Goal: Task Accomplishment & Management: Manage account settings

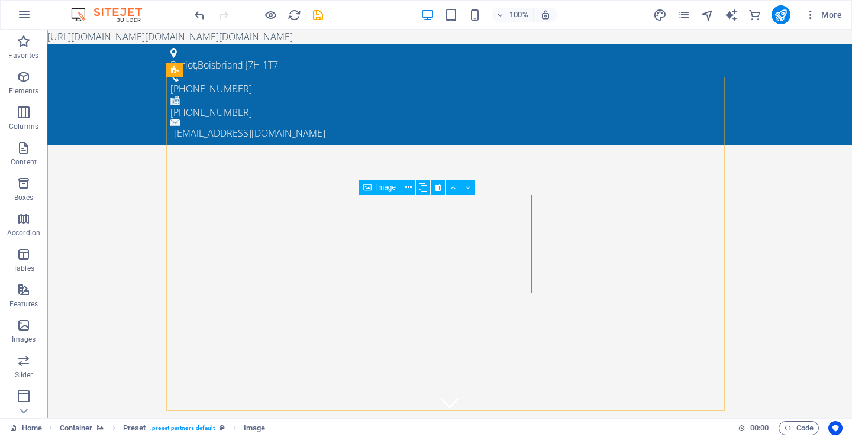
scroll to position [4658, 0]
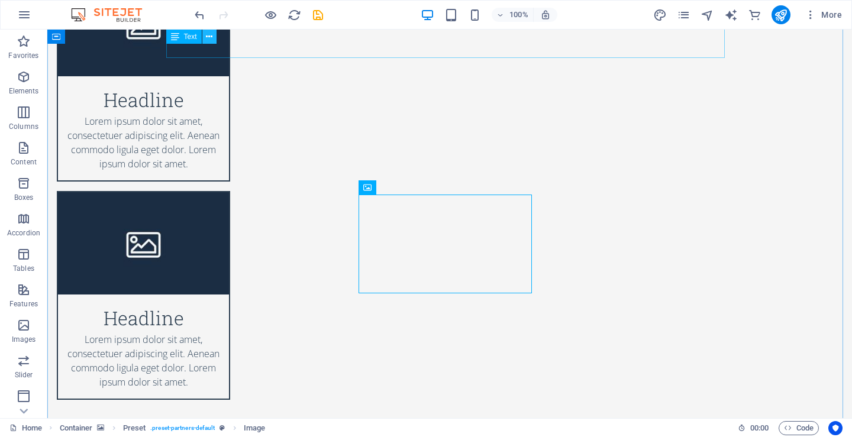
click at [207, 35] on icon at bounding box center [209, 37] width 7 height 12
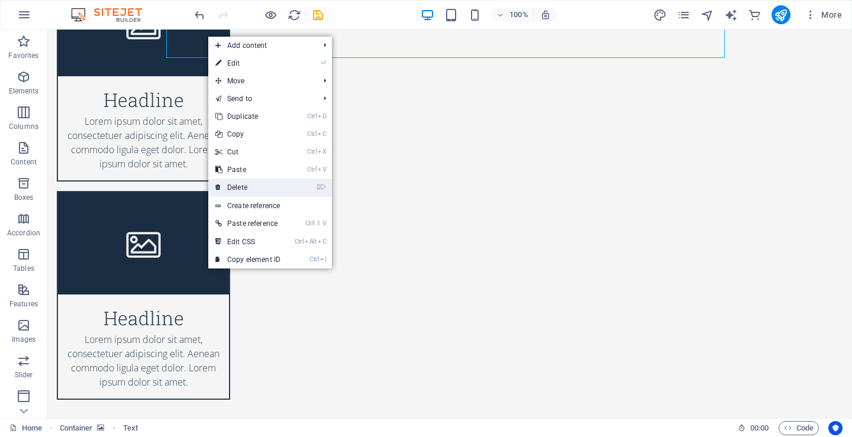
click at [243, 186] on link "⌦ Delete" at bounding box center [247, 188] width 79 height 18
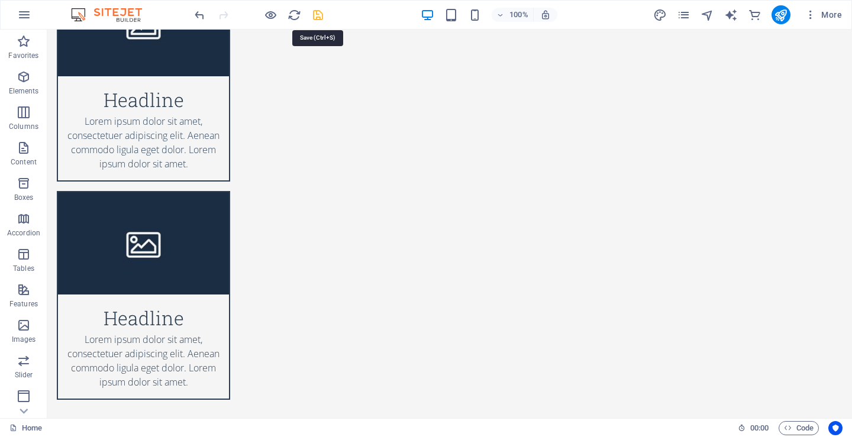
click at [322, 14] on icon "save" at bounding box center [318, 15] width 14 height 14
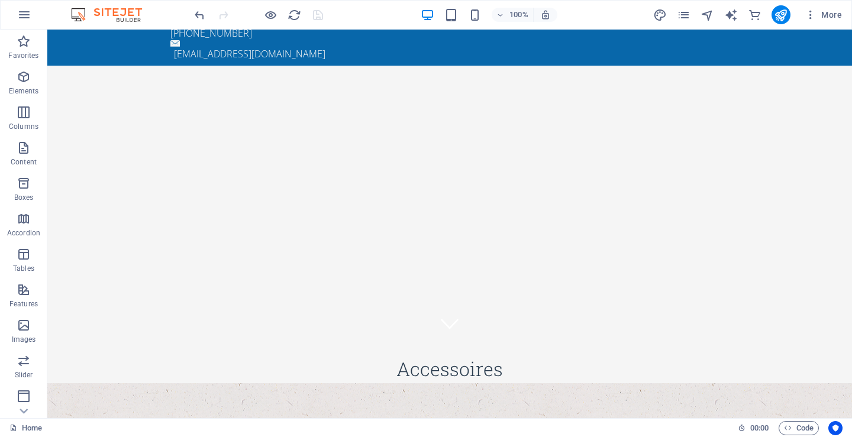
scroll to position [0, 0]
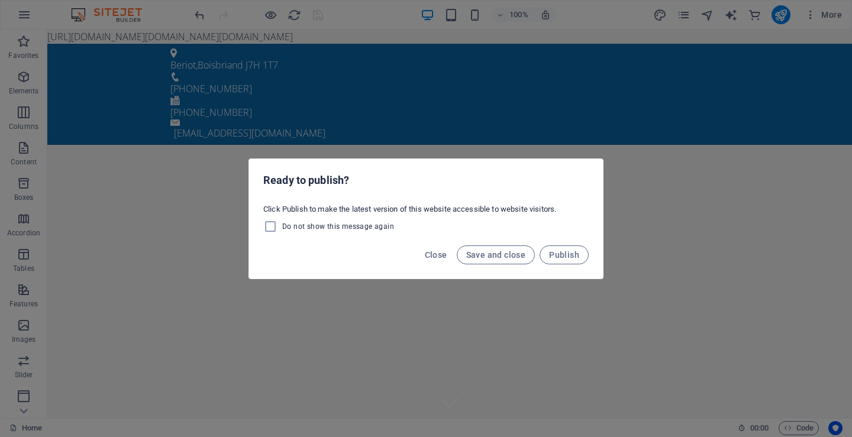
click at [472, 53] on div "Ready to publish? Click Publish to make the latest version of this website acce…" at bounding box center [426, 218] width 852 height 437
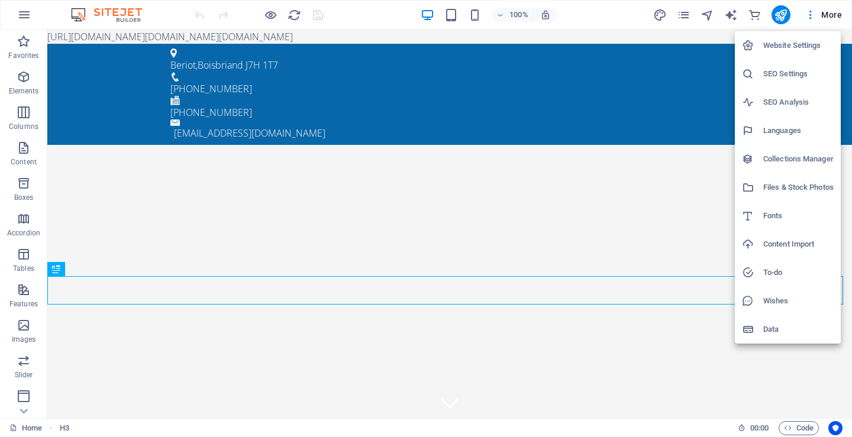
click at [0, 0] on h6 "To-do" at bounding box center [0, 0] width 0 height 0
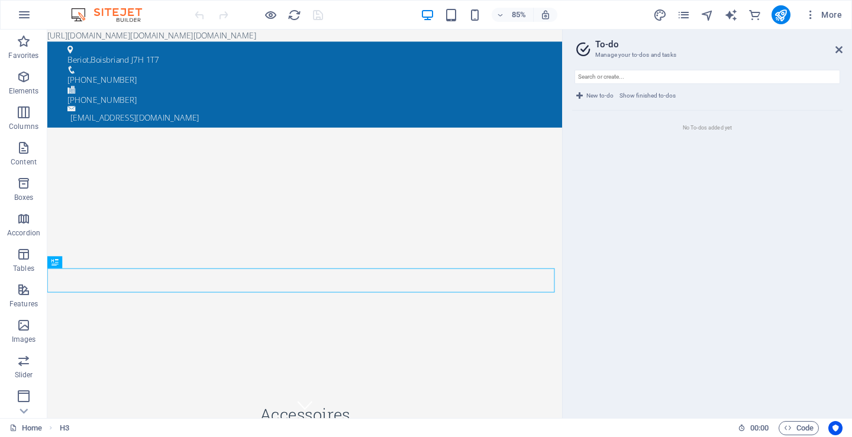
click at [0, 0] on span "Show finished to-dos" at bounding box center [0, 0] width 0 height 0
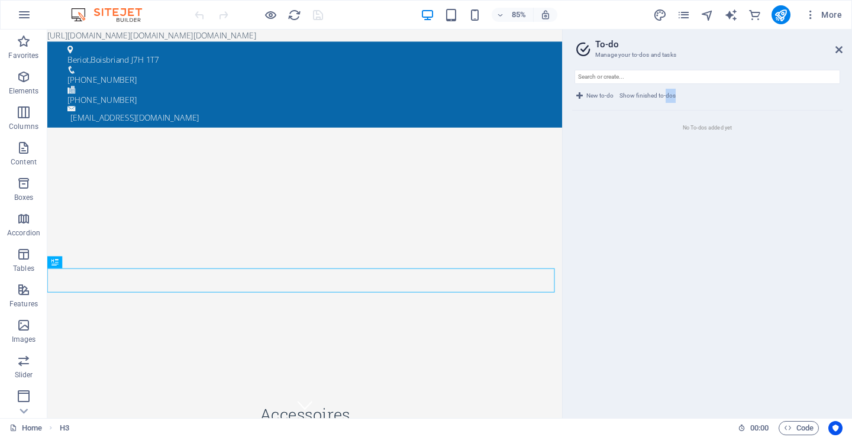
click at [0, 0] on span "Code" at bounding box center [0, 0] width 0 height 0
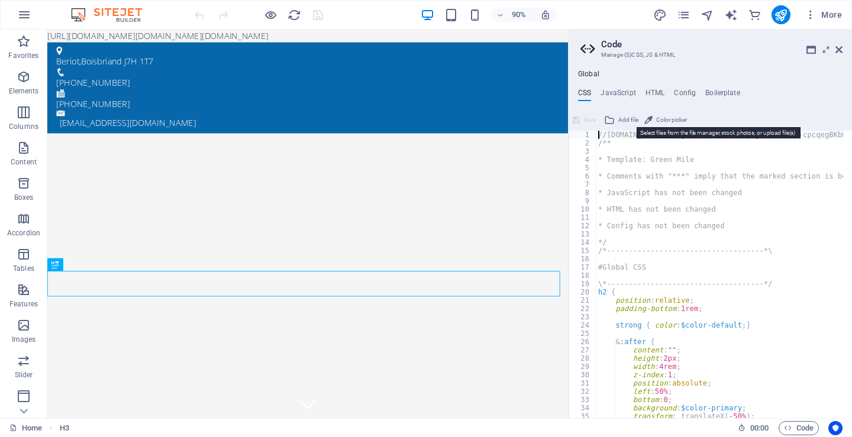
click at [626, 117] on span "Add file" at bounding box center [628, 120] width 20 height 14
drag, startPoint x: 618, startPoint y: 149, endPoint x: 605, endPoint y: 146, distance: 12.8
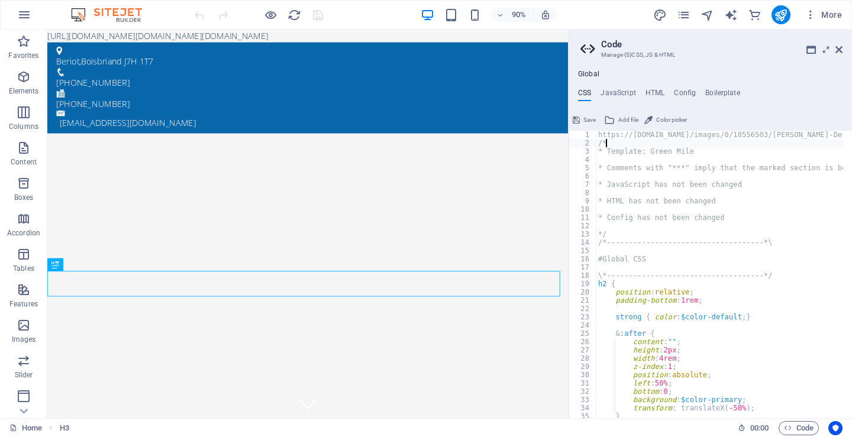
type textarea "* JavaScript has not been changed"
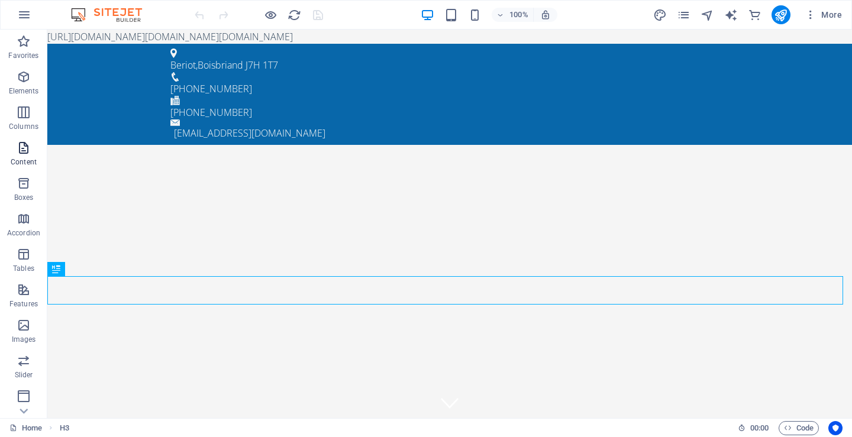
click at [27, 158] on p "Content" at bounding box center [24, 161] width 26 height 9
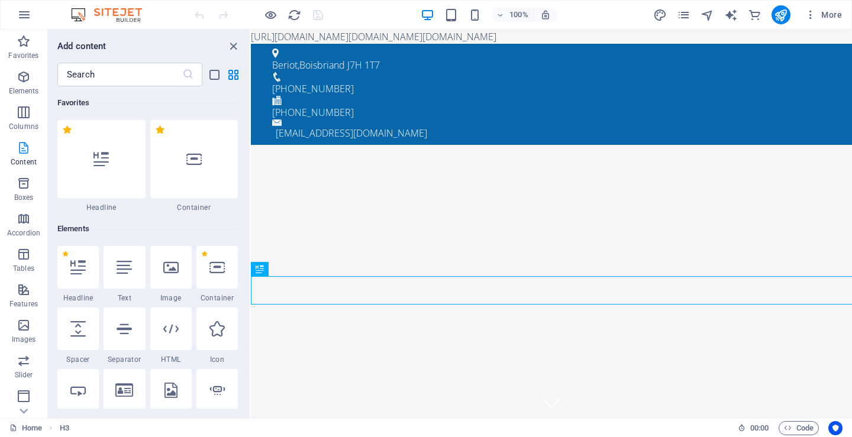
click at [27, 158] on p "Content" at bounding box center [24, 161] width 26 height 9
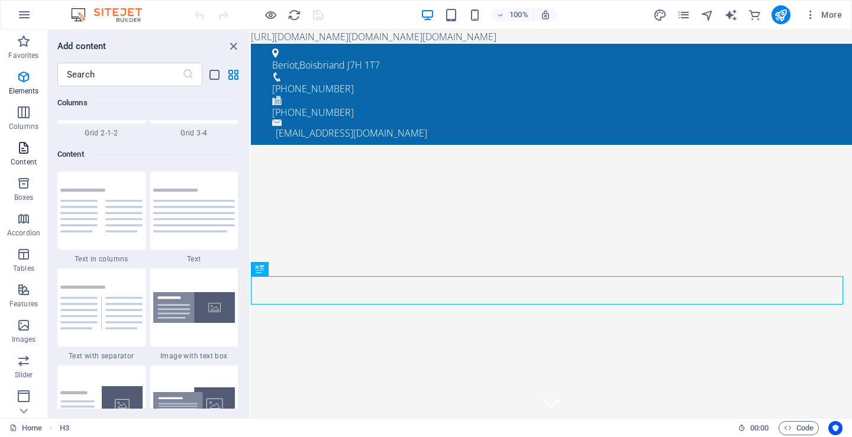
scroll to position [2070, 0]
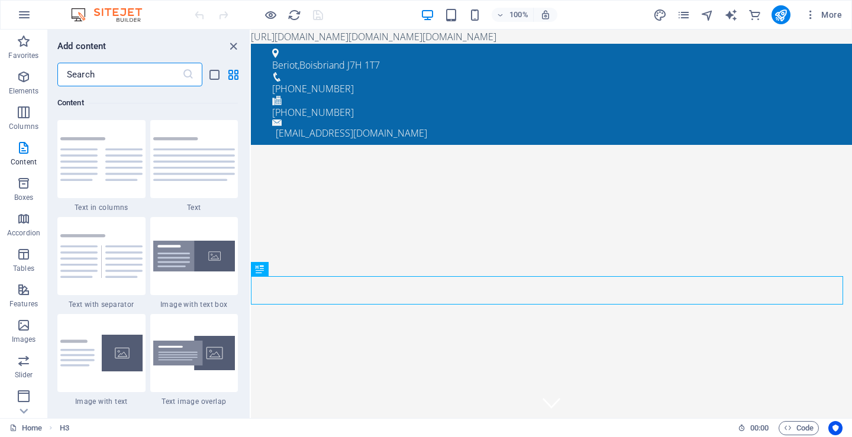
click at [125, 76] on input "text" at bounding box center [119, 75] width 125 height 24
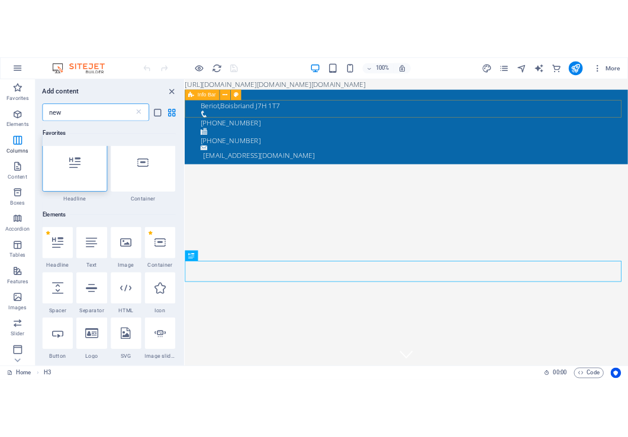
scroll to position [0, 0]
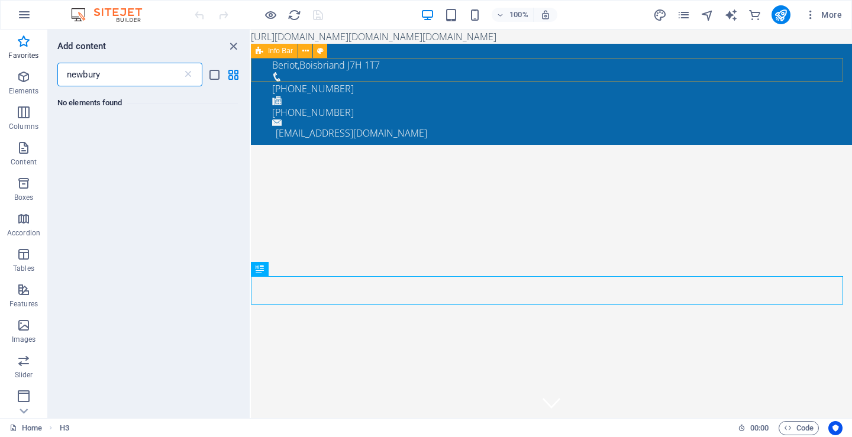
type input "newbury"
click at [233, 44] on icon "close panel" at bounding box center [234, 47] width 14 height 14
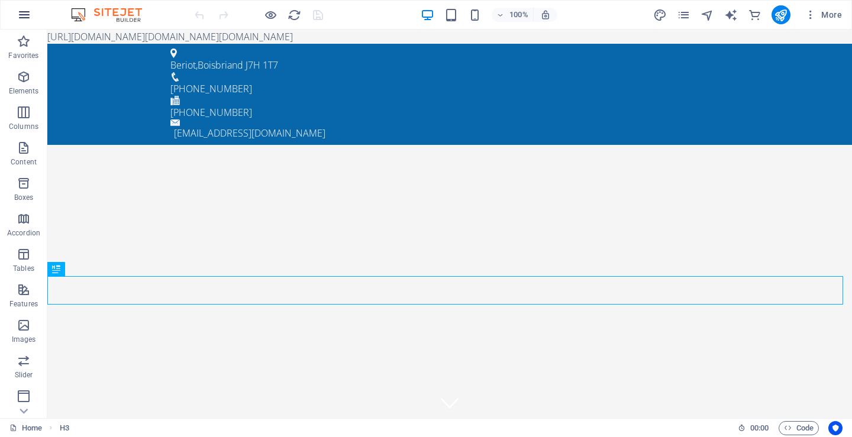
click at [23, 17] on icon "button" at bounding box center [24, 15] width 14 height 14
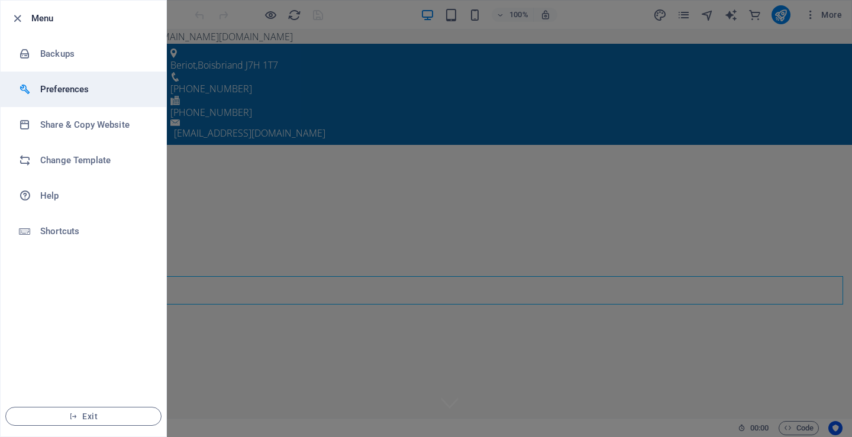
click at [71, 86] on h6 "Preferences" at bounding box center [94, 89] width 109 height 14
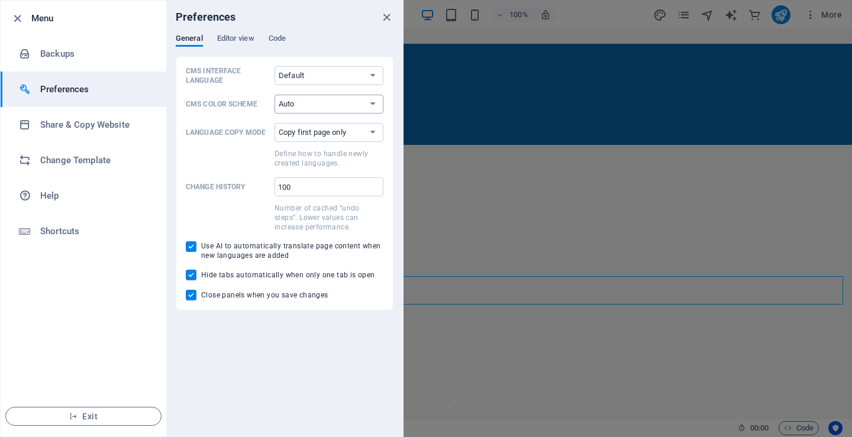
click at [371, 105] on select "Auto Dark Light" at bounding box center [329, 104] width 109 height 19
select select "dark"
click at [275, 95] on select "Auto Dark Light" at bounding box center [329, 104] width 109 height 19
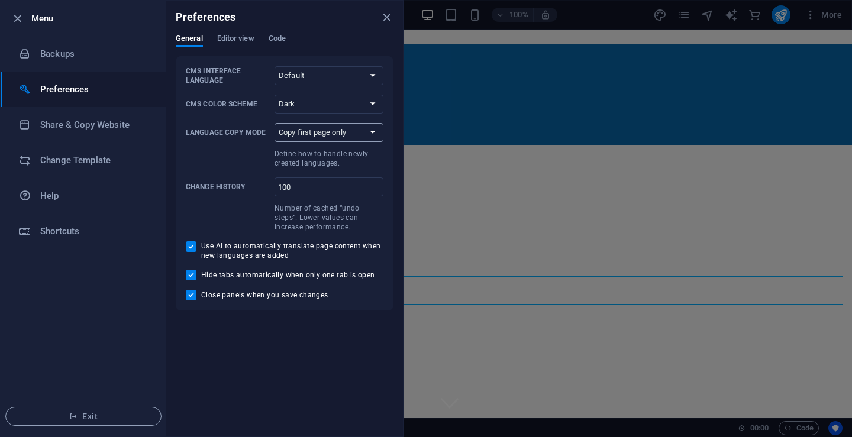
click at [374, 130] on select "Copy first page only Copy all pages" at bounding box center [329, 132] width 109 height 19
select select "all"
click at [275, 123] on select "Copy first page only Copy all pages" at bounding box center [329, 132] width 109 height 19
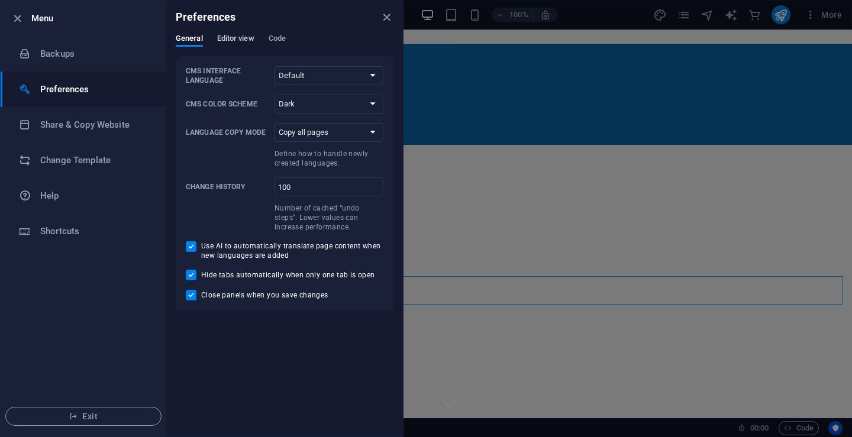
click at [247, 36] on span "Editor view" at bounding box center [235, 39] width 37 height 17
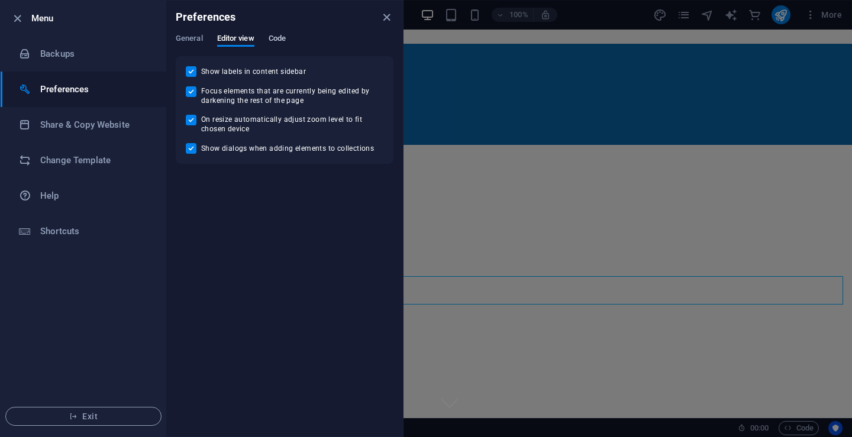
click at [279, 39] on span "Code" at bounding box center [277, 39] width 17 height 17
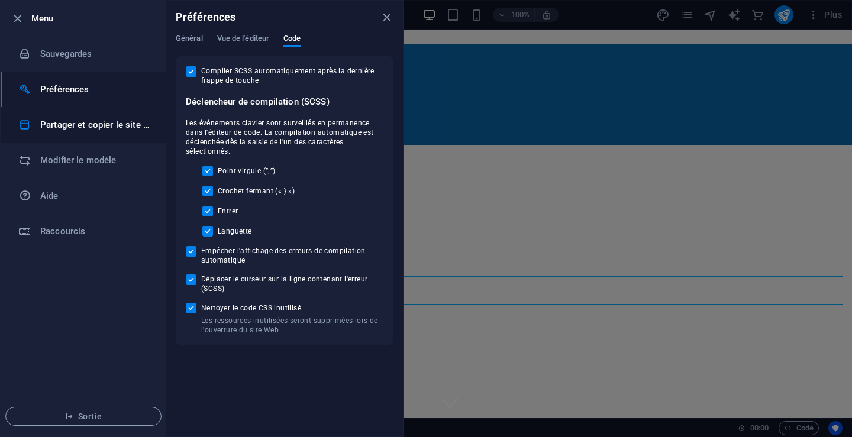
click at [82, 122] on font "Partager et copier le site Web" at bounding box center [100, 125] width 120 height 11
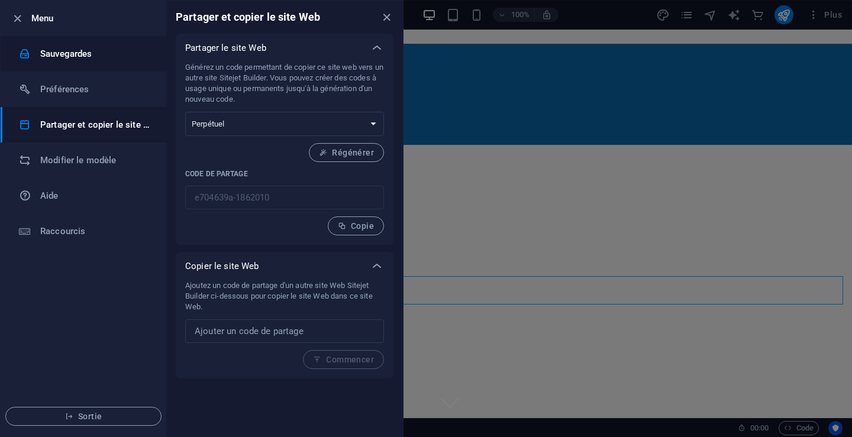
click at [90, 53] on font "Sauvegardes" at bounding box center [66, 54] width 52 height 11
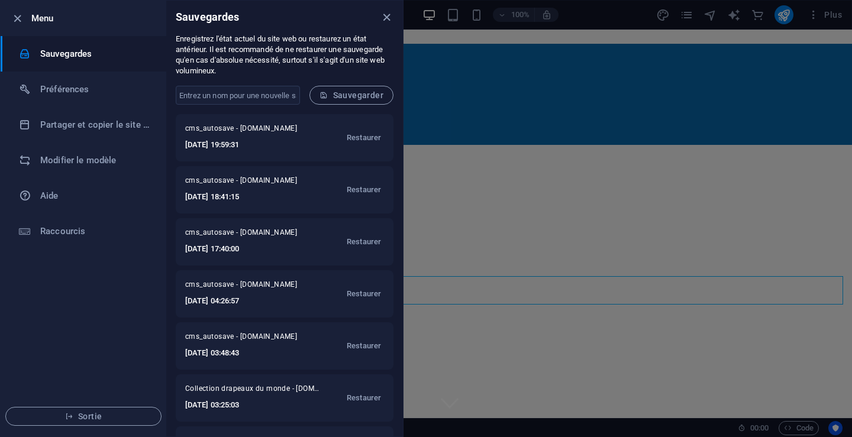
click at [357, 84] on form "​ Sauvegarder" at bounding box center [284, 95] width 237 height 38
click at [347, 97] on font "Sauvegarder" at bounding box center [358, 95] width 50 height 9
click at [60, 225] on h6 "Raccourcis" at bounding box center [94, 231] width 109 height 14
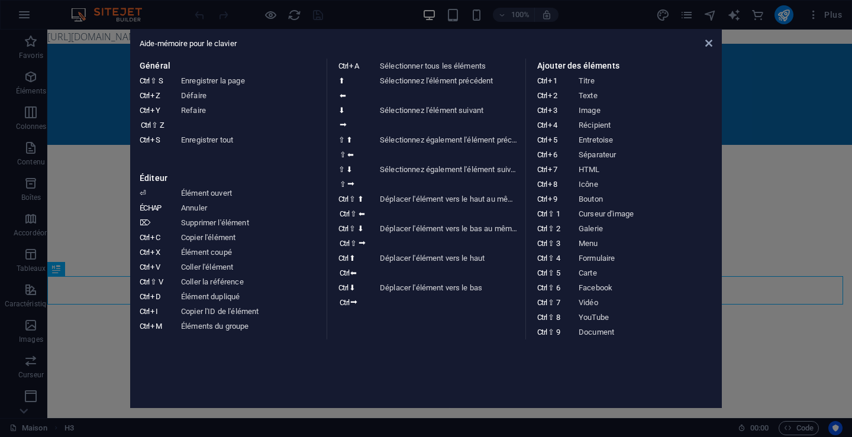
drag, startPoint x: 143, startPoint y: 31, endPoint x: 627, endPoint y: 331, distance: 569.6
click at [627, 331] on div "Aide-mémoire pour le clavier Général Ctrl ⇧ S Enregistrer la page Ctrl Z Défair…" at bounding box center [426, 218] width 592 height 379
click at [415, 340] on div "Général Ctrl ⇧ S Enregistrer la page Ctrl Z Défaire Ctrl Y Ctrl ⇧ Z Refaire Ctr…" at bounding box center [426, 229] width 573 height 340
click at [708, 43] on icon at bounding box center [708, 42] width 7 height 9
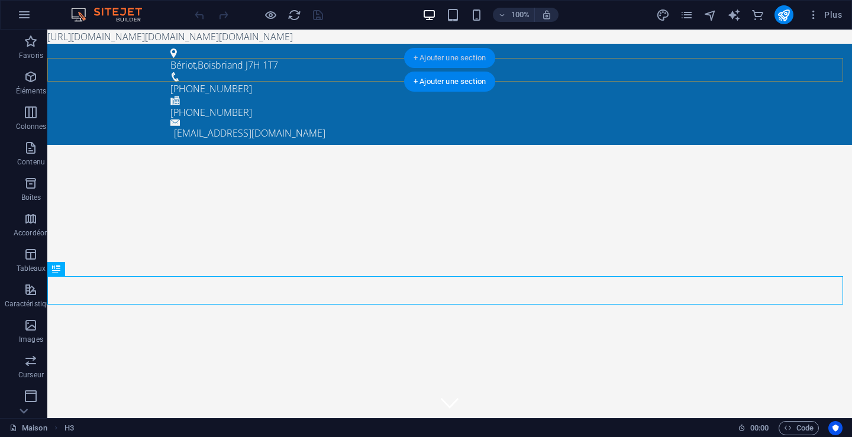
click at [441, 56] on font "+ Ajouter une section" at bounding box center [450, 57] width 72 height 9
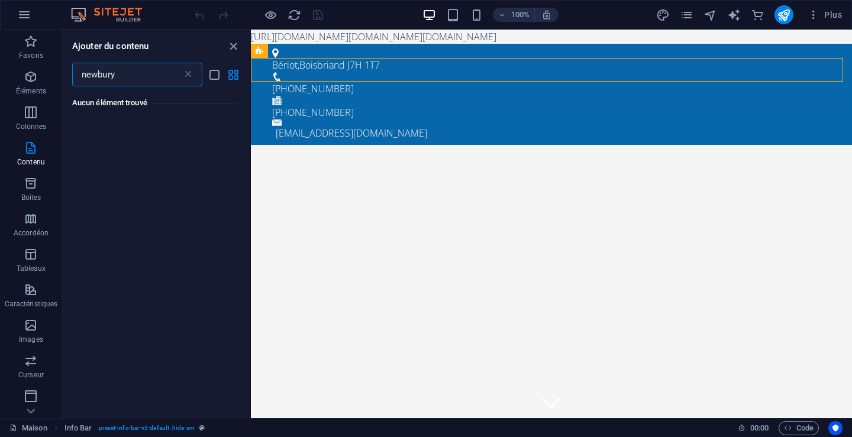
click at [79, 72] on input "newbury" at bounding box center [127, 75] width 110 height 24
type input "quebec"
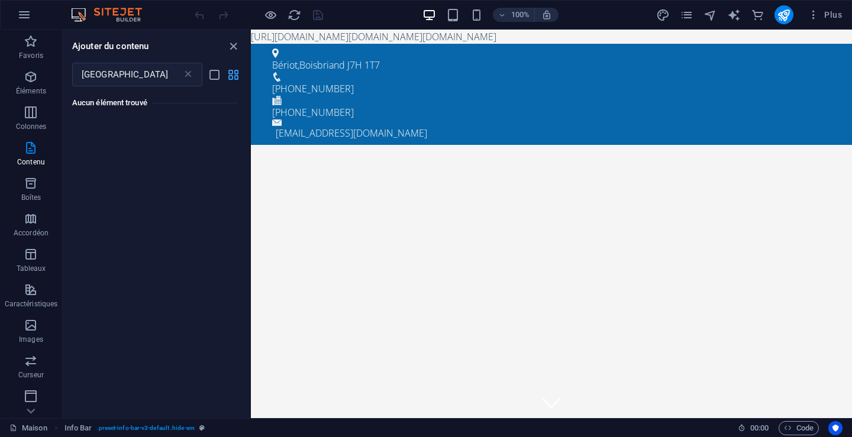
click at [230, 73] on icon "vue en grille" at bounding box center [234, 75] width 14 height 14
click at [210, 75] on icon "vue de liste" at bounding box center [215, 75] width 14 height 14
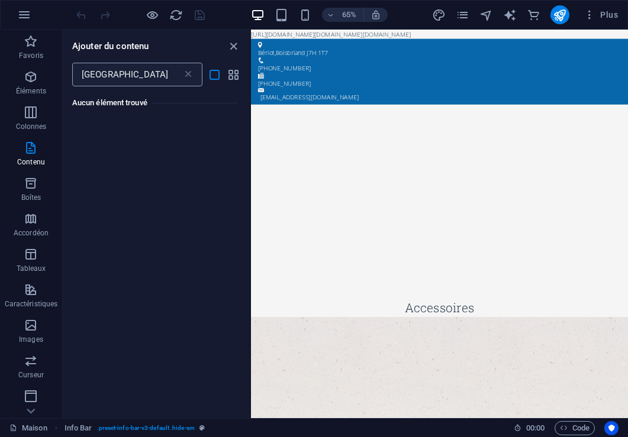
click at [127, 81] on input "quebec" at bounding box center [127, 75] width 110 height 24
